Goal: Check status

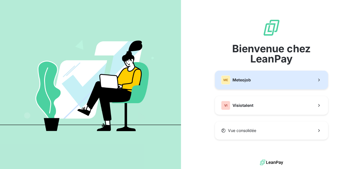
click at [259, 79] on button "ME Meteojob" at bounding box center [271, 80] width 113 height 19
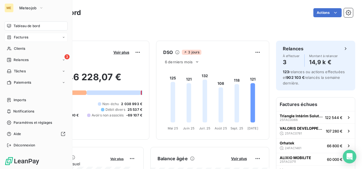
click at [24, 37] on span "Factures" at bounding box center [21, 37] width 14 height 5
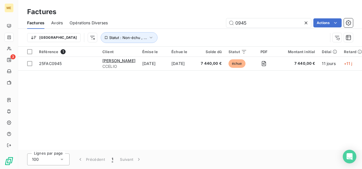
type input "0945"
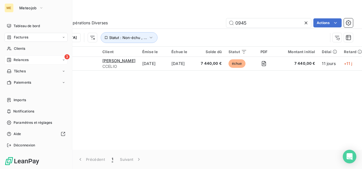
click at [21, 60] on span "Relances" at bounding box center [21, 59] width 15 height 5
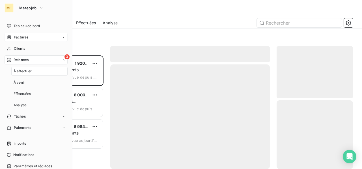
scroll to position [109, 72]
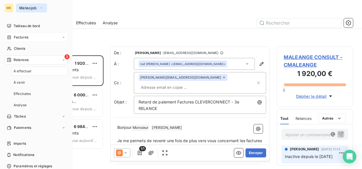
click at [35, 8] on span "Meteojob" at bounding box center [28, 8] width 18 height 5
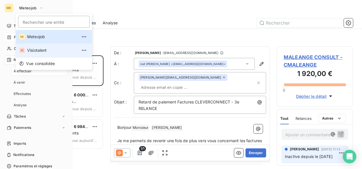
click at [35, 51] on span "Visiotalent" at bounding box center [52, 51] width 50 height 6
